Goal: Task Accomplishment & Management: Manage account settings

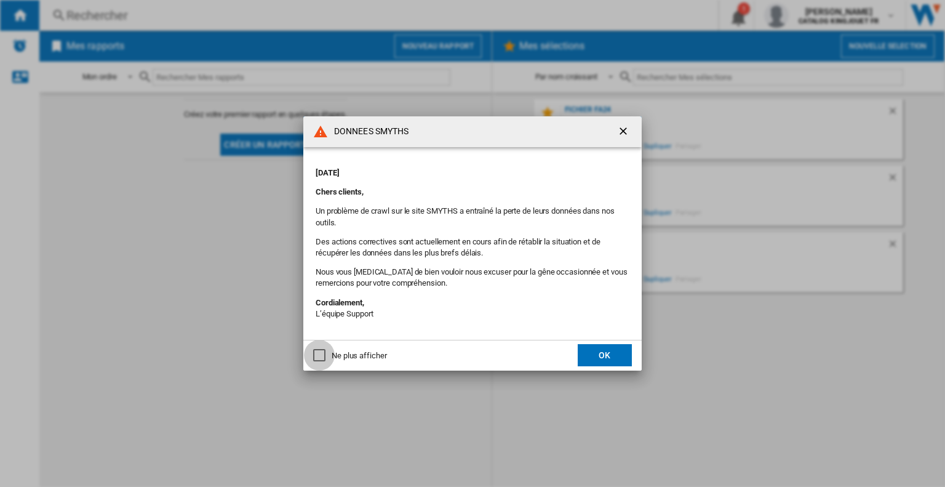
click at [321, 354] on div "Ne plus afficher" at bounding box center [319, 355] width 12 height 12
click at [594, 351] on button "OK" at bounding box center [605, 355] width 54 height 22
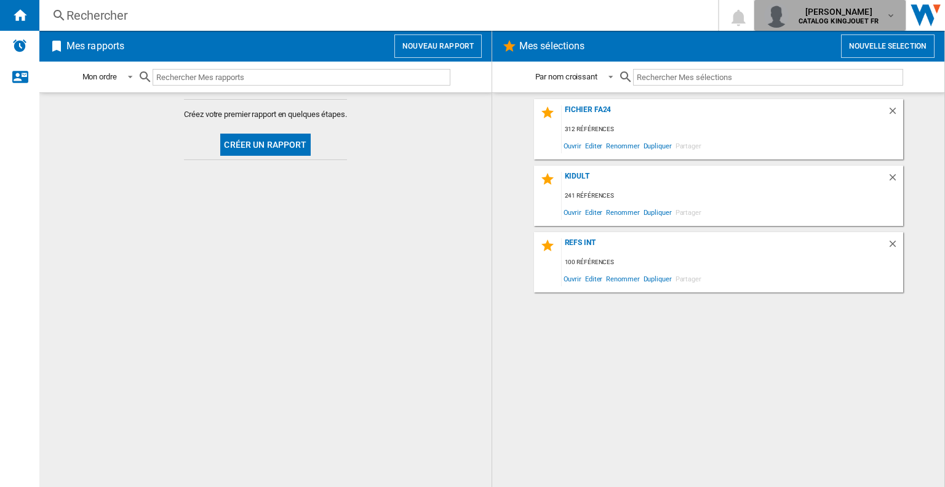
click at [871, 20] on b "CATALOG KINGJOUET FR" at bounding box center [839, 21] width 80 height 8
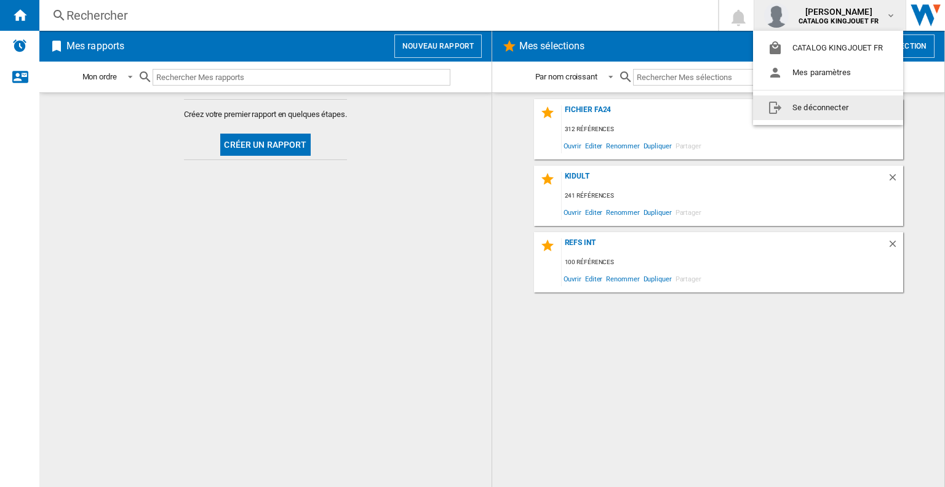
click at [820, 108] on button "Se déconnecter" at bounding box center [828, 107] width 150 height 25
